Goal: Task Accomplishment & Management: Use online tool/utility

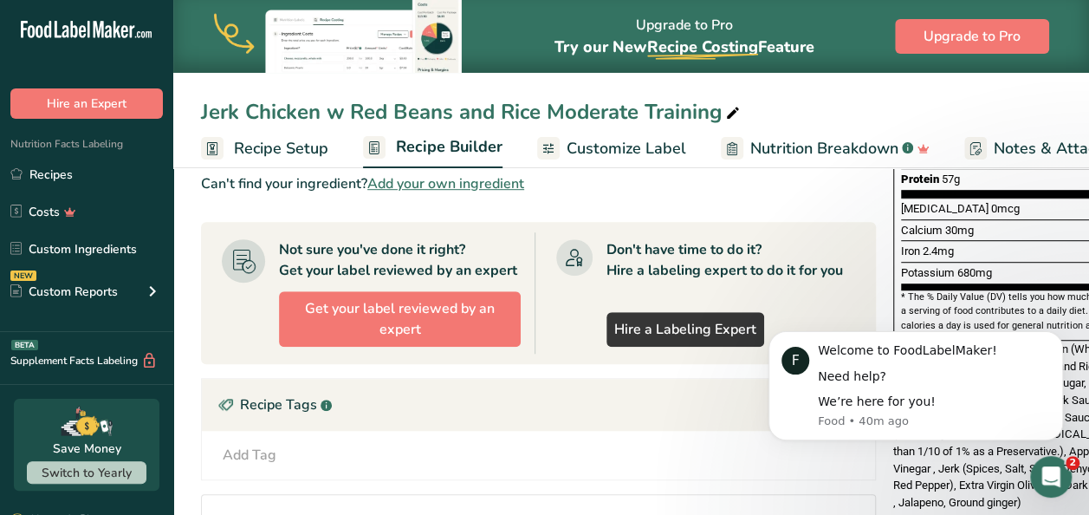
click at [851, 110] on div "Jerk Chicken w Red Beans and Rice Moderate Training" at bounding box center [631, 111] width 916 height 31
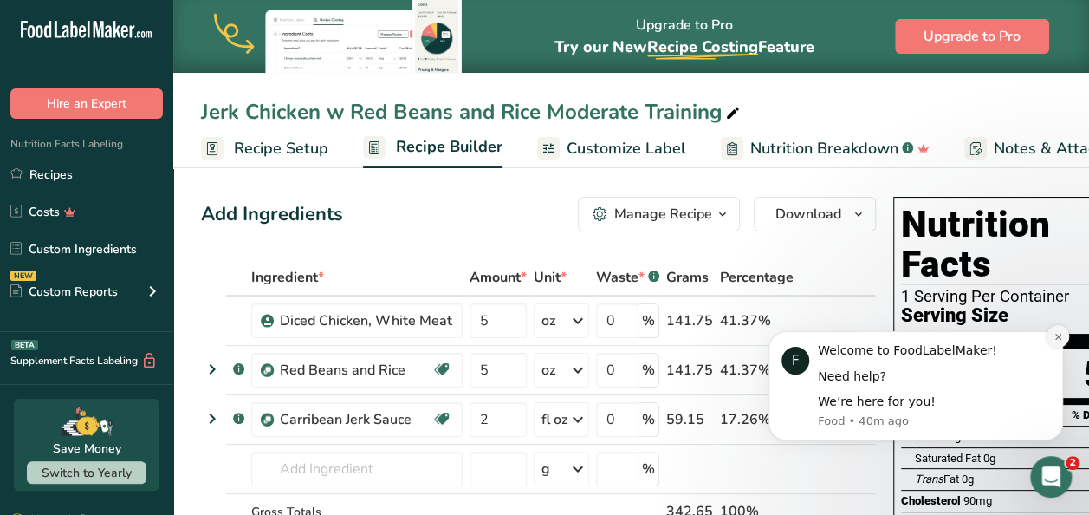
click at [1056, 334] on icon "Dismiss notification" at bounding box center [1057, 336] width 6 height 6
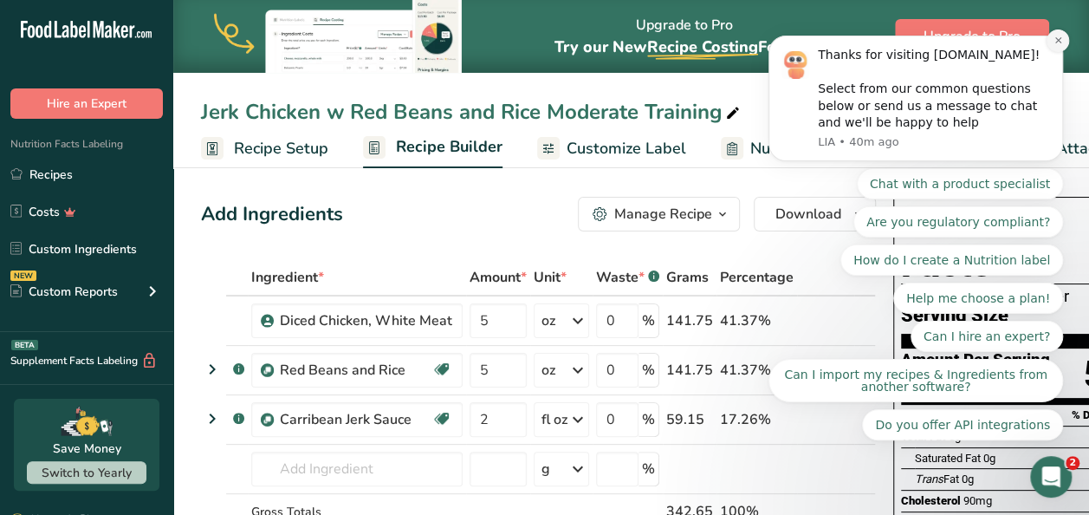
click at [1059, 43] on icon "Dismiss notification" at bounding box center [1057, 40] width 6 height 6
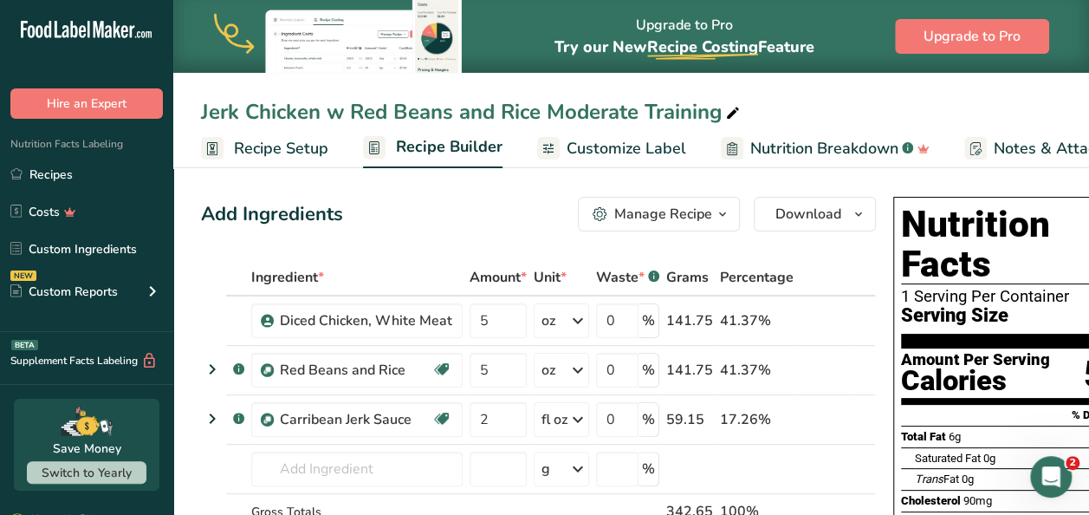
click at [456, 210] on div "Add Ingredients Manage Recipe Delete Recipe Duplicate Recipe Scale Recipe Save …" at bounding box center [538, 214] width 675 height 35
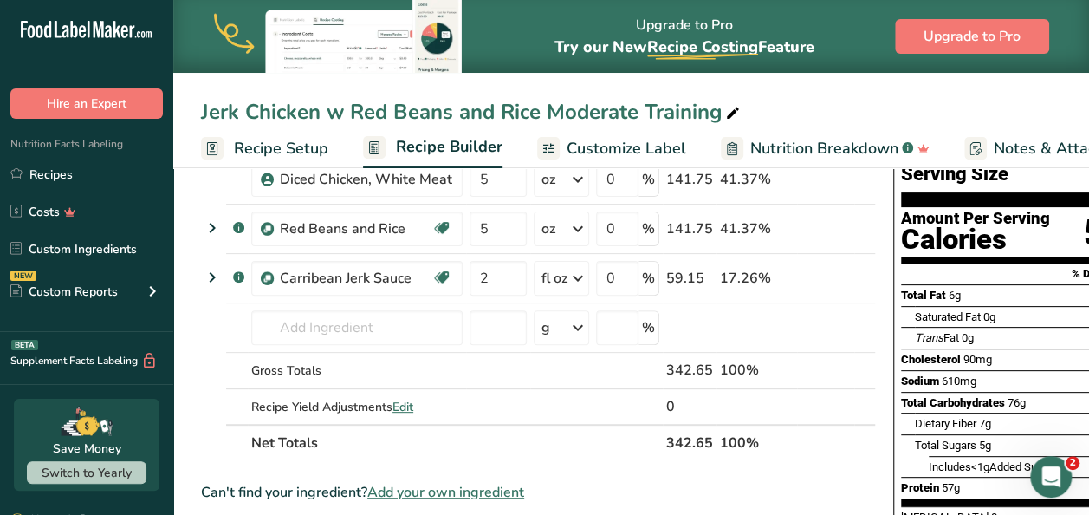
scroll to position [139, 0]
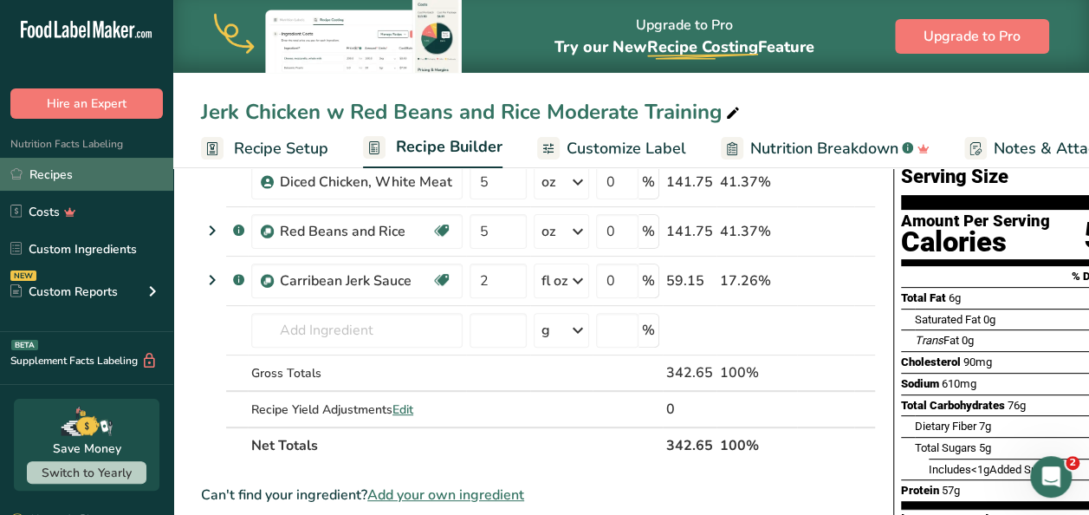
click at [101, 171] on link "Recipes" at bounding box center [86, 174] width 173 height 33
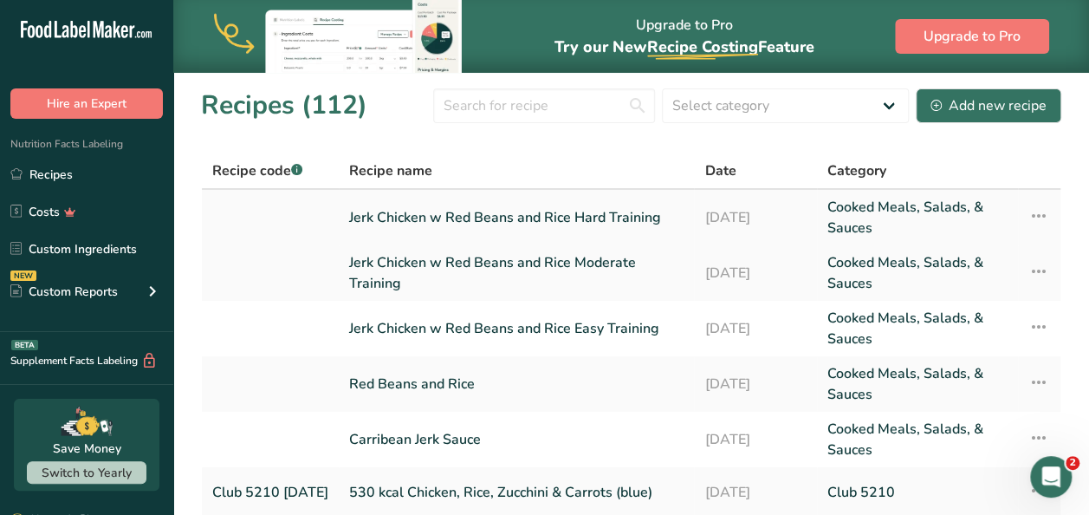
click at [525, 216] on link "Jerk Chicken w Red Beans and Rice Hard Training" at bounding box center [516, 218] width 334 height 42
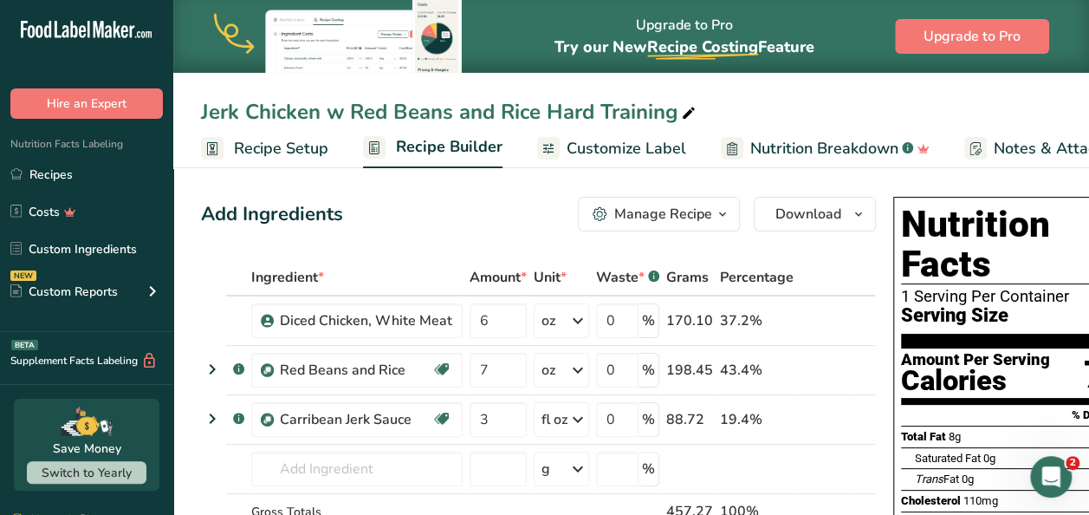
click at [490, 222] on div "Add Ingredients Manage Recipe Delete Recipe Duplicate Recipe Scale Recipe Save …" at bounding box center [538, 214] width 675 height 35
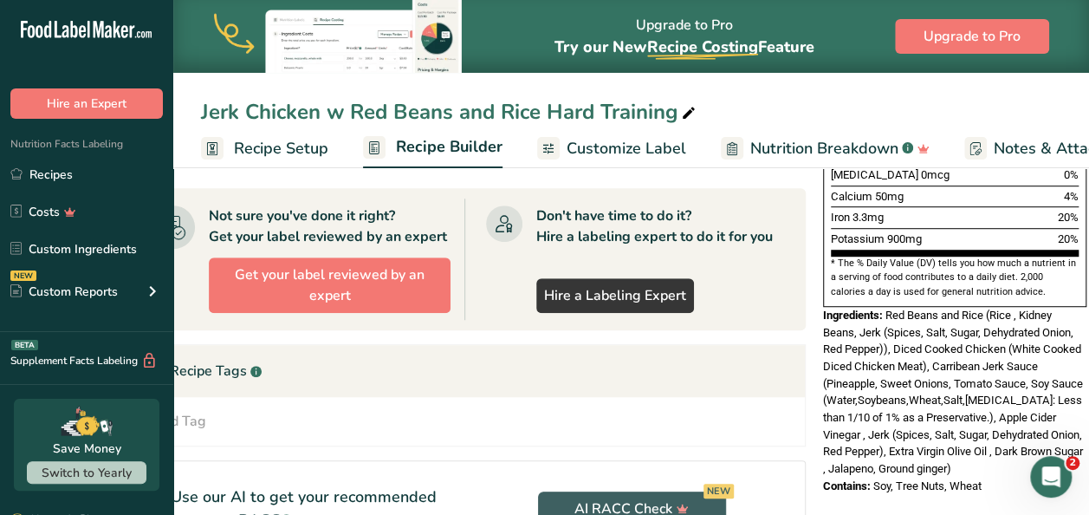
scroll to position [482, 0]
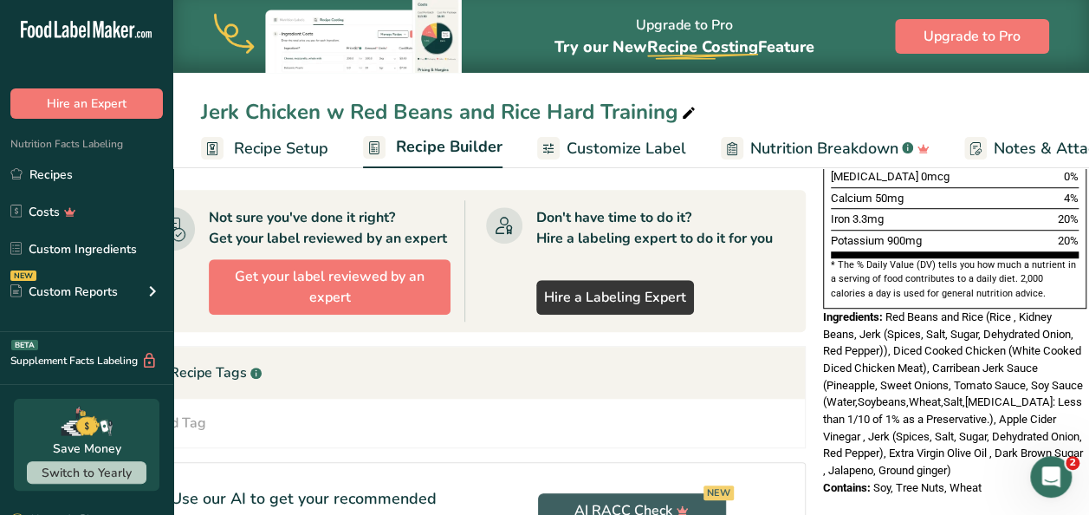
click at [830, 97] on div "Jerk Chicken w Red Beans and Rice Hard Training" at bounding box center [631, 111] width 916 height 31
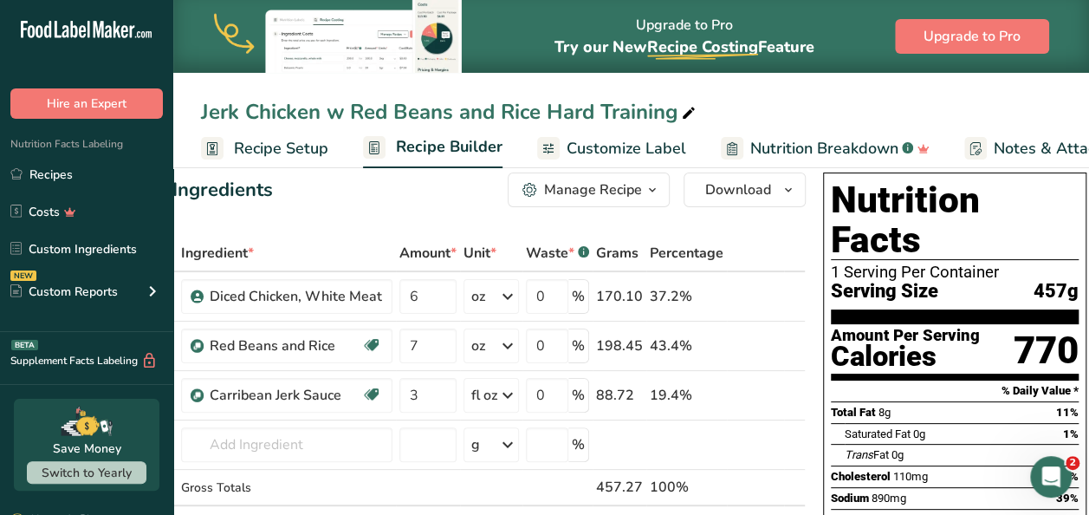
scroll to position [0, 0]
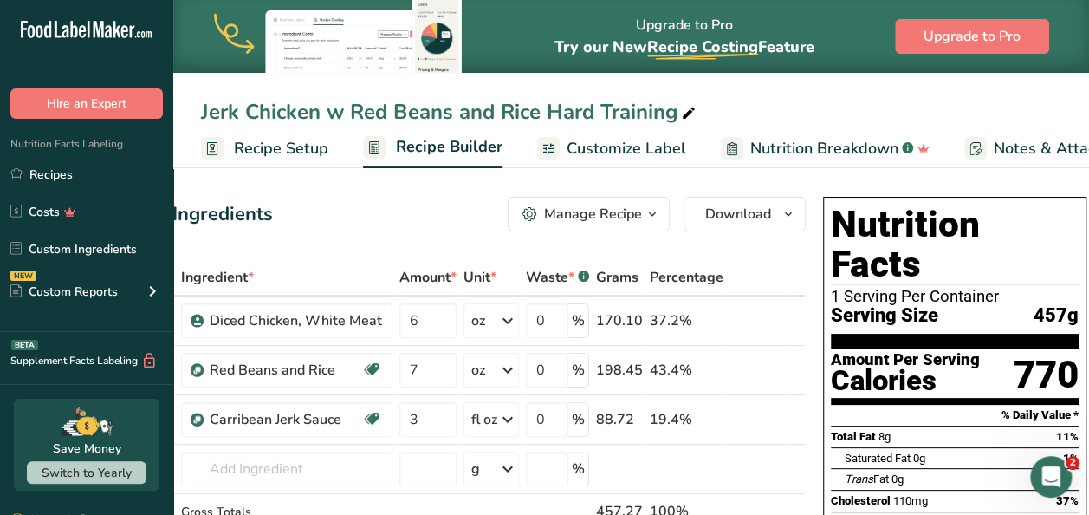
click at [421, 212] on div "Add Ingredients Manage Recipe Delete Recipe Duplicate Recipe Scale Recipe Save …" at bounding box center [468, 214] width 675 height 35
click at [776, 92] on div "Jerk Chicken w Red Beans and Rice Hard Training Recipe Setup Recipe Builder Cus…" at bounding box center [631, 84] width 916 height 168
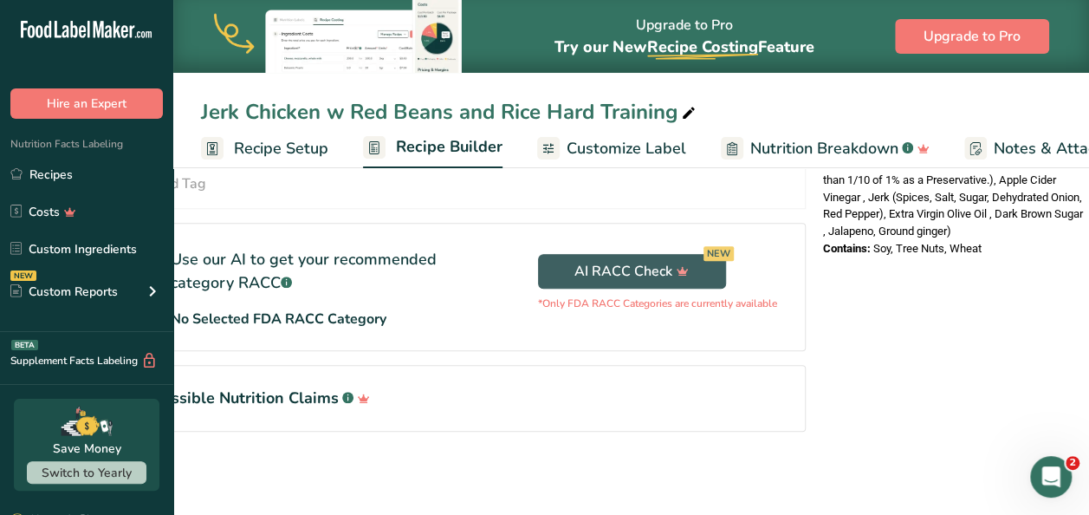
scroll to position [730, 0]
click at [822, 85] on div "Jerk Chicken w Red Beans and Rice Hard Training Recipe Setup Recipe Builder Cus…" at bounding box center [631, 84] width 916 height 168
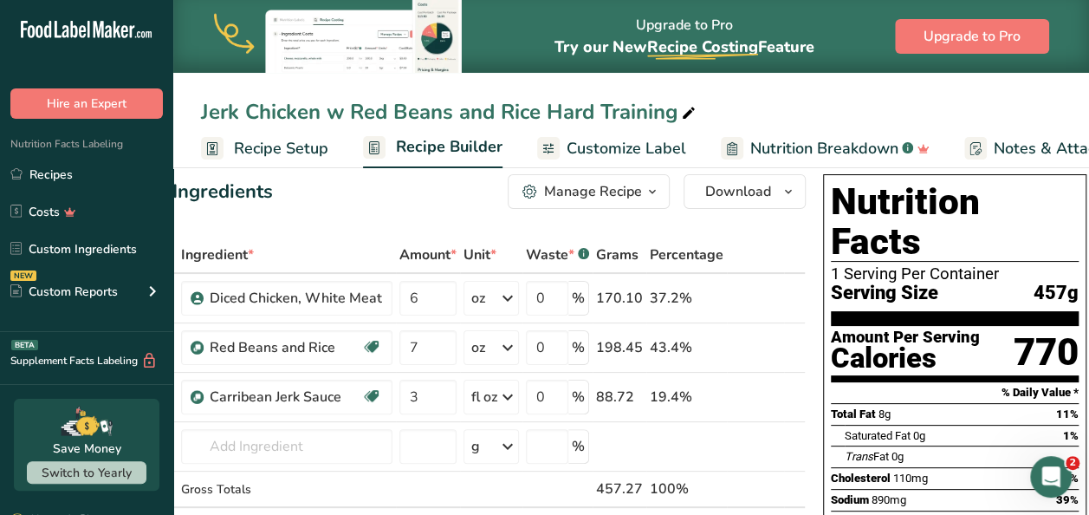
scroll to position [0, 0]
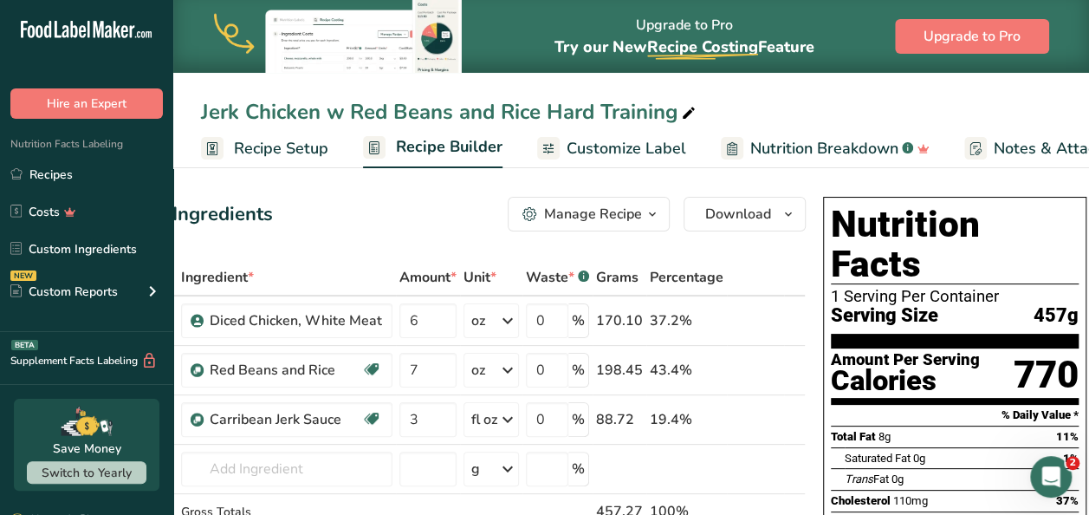
click at [853, 102] on div "Jerk Chicken w Red Beans and Rice Hard Training" at bounding box center [631, 111] width 916 height 31
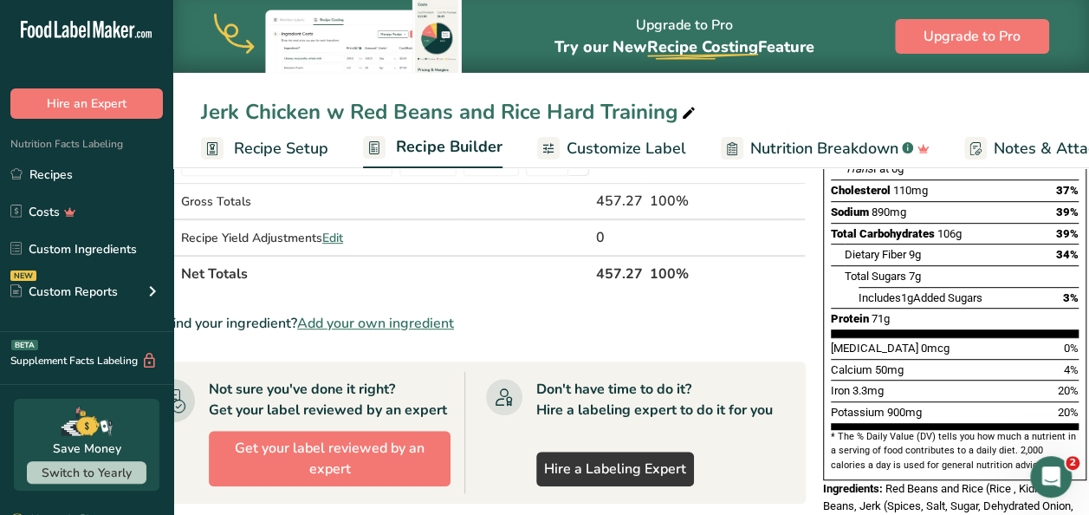
scroll to position [347, 0]
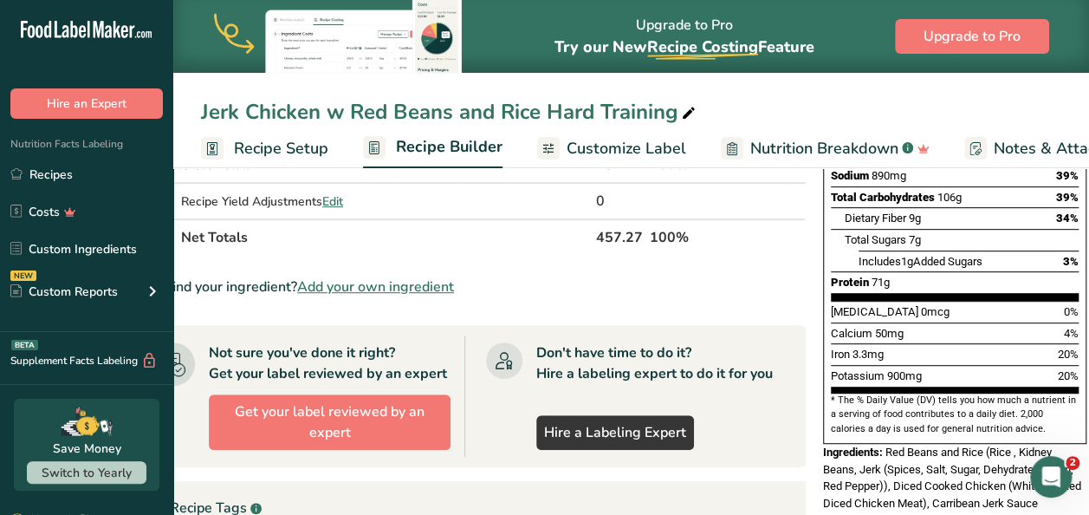
click at [802, 101] on div "Jerk Chicken w Red Beans and Rice Hard Training" at bounding box center [631, 111] width 916 height 31
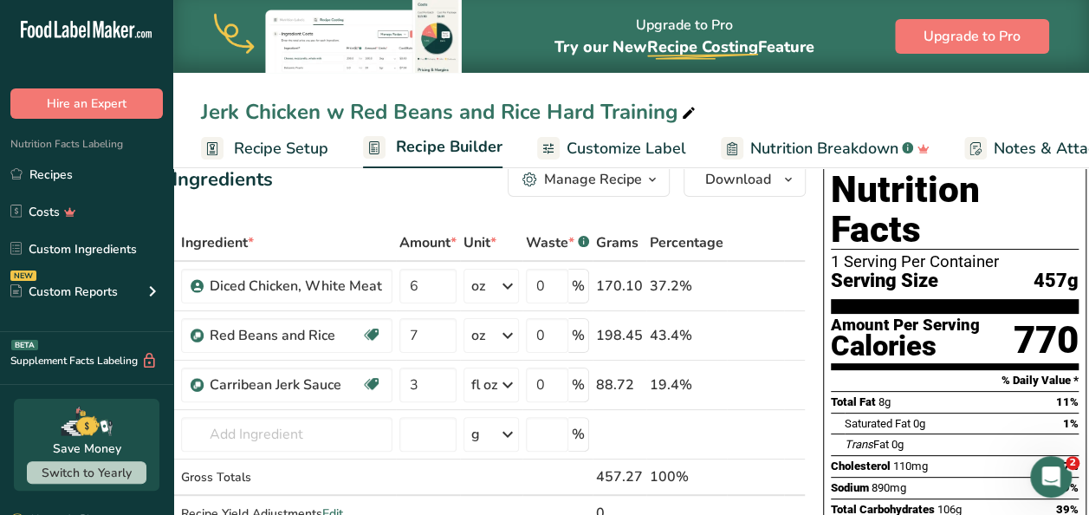
scroll to position [0, 0]
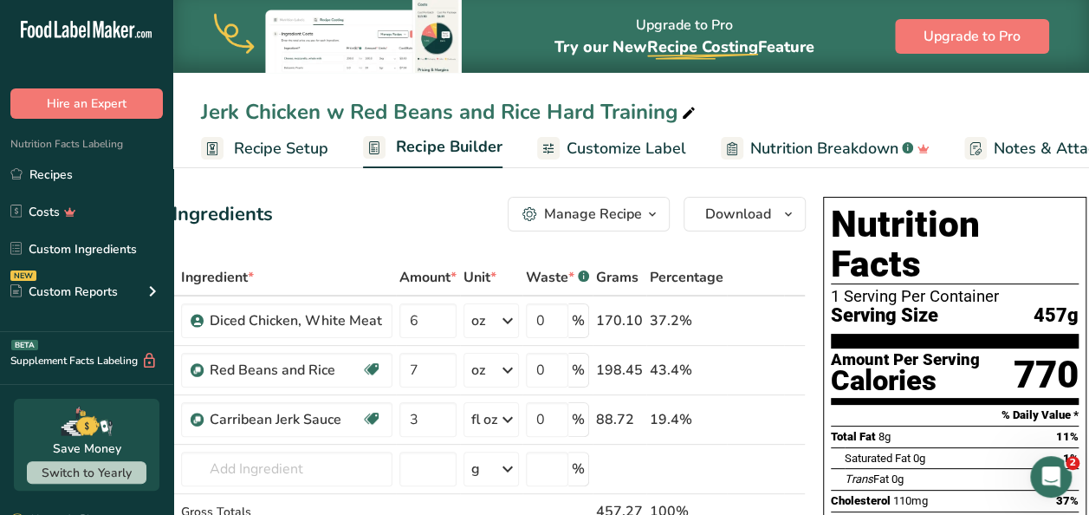
click at [786, 92] on div "Jerk Chicken w Red Beans and Rice Hard Training Recipe Setup Recipe Builder Cus…" at bounding box center [631, 84] width 916 height 168
click at [764, 100] on div "Jerk Chicken w Red Beans and Rice Hard Training" at bounding box center [631, 111] width 916 height 31
click at [357, 218] on div "Add Ingredients Manage Recipe Delete Recipe Duplicate Recipe Scale Recipe Save …" at bounding box center [468, 214] width 675 height 35
